Goal: Information Seeking & Learning: Learn about a topic

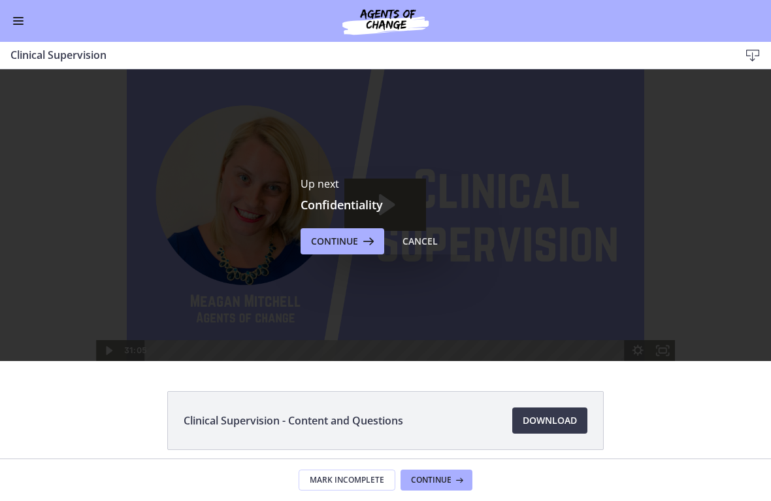
scroll to position [541, 0]
click at [443, 479] on span "Continue" at bounding box center [431, 480] width 41 height 10
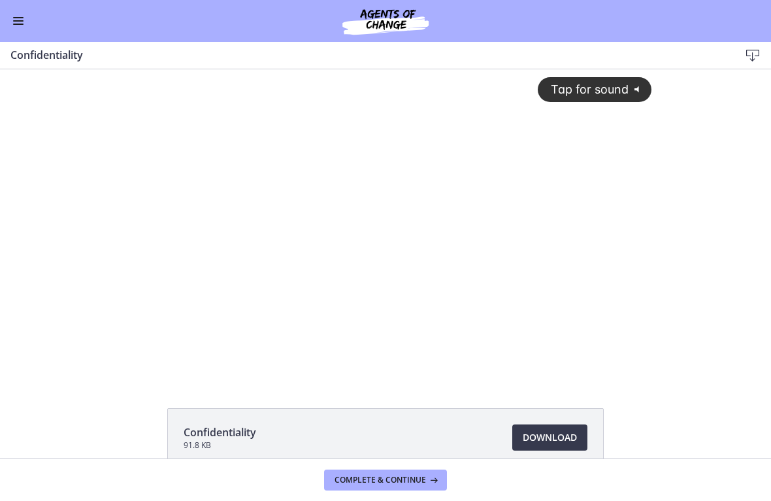
click at [19, 25] on button "Enable menu" at bounding box center [18, 21] width 16 height 16
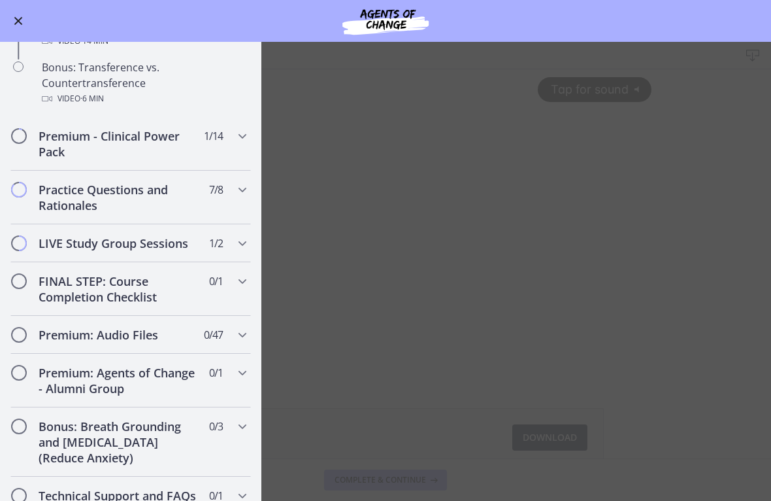
scroll to position [879, 0]
click at [18, 27] on button "Enable menu" at bounding box center [18, 21] width 16 height 16
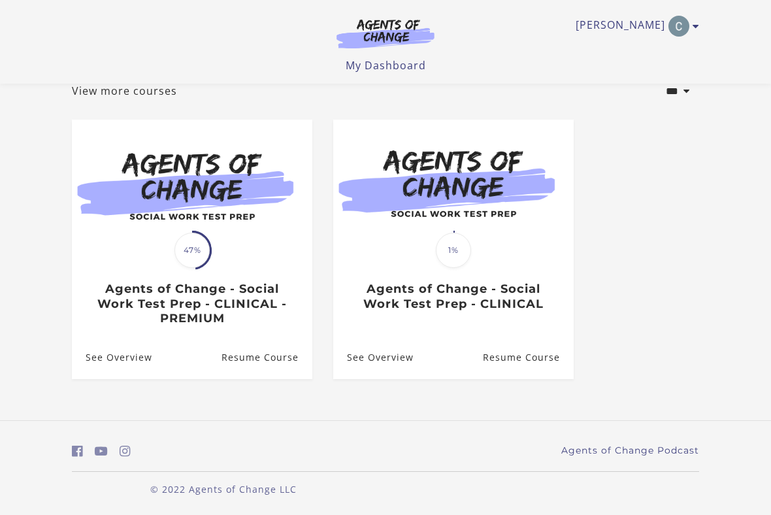
click at [145, 227] on img at bounding box center [192, 184] width 241 height 129
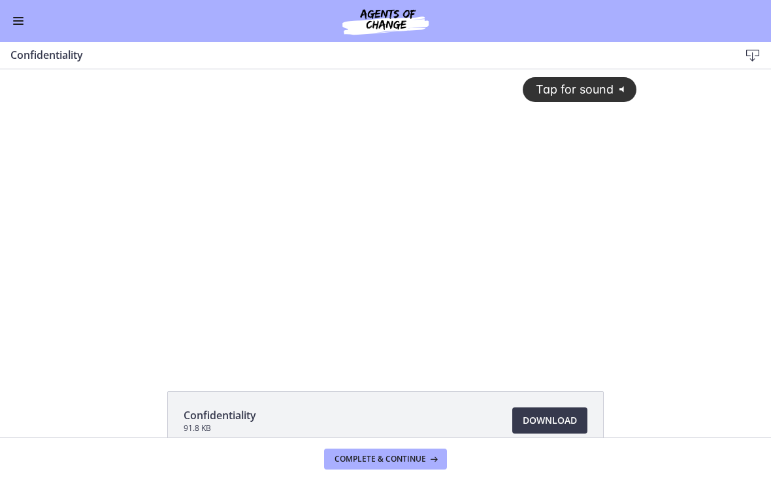
click at [17, 27] on button "Enable menu" at bounding box center [18, 21] width 16 height 16
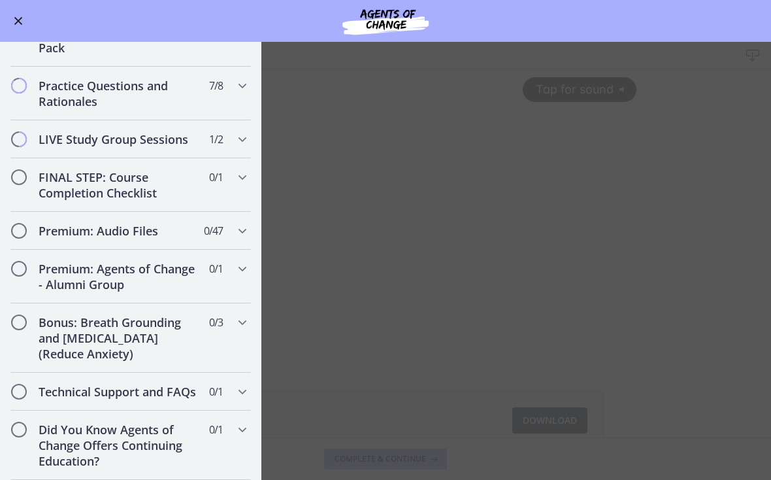
scroll to position [981, 0]
